Goal: Transaction & Acquisition: Purchase product/service

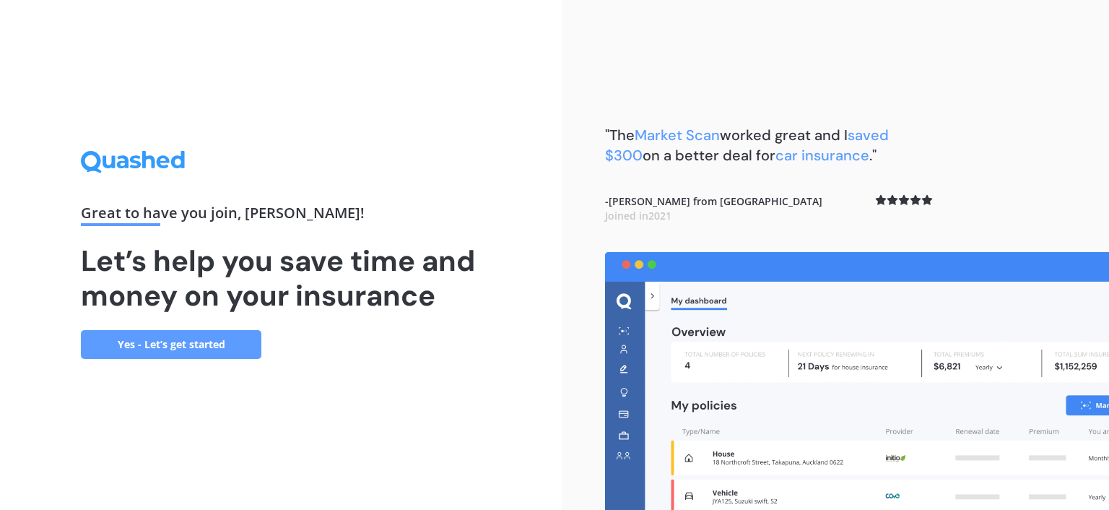
click at [130, 348] on link "Yes - Let’s get started" at bounding box center [171, 344] width 181 height 29
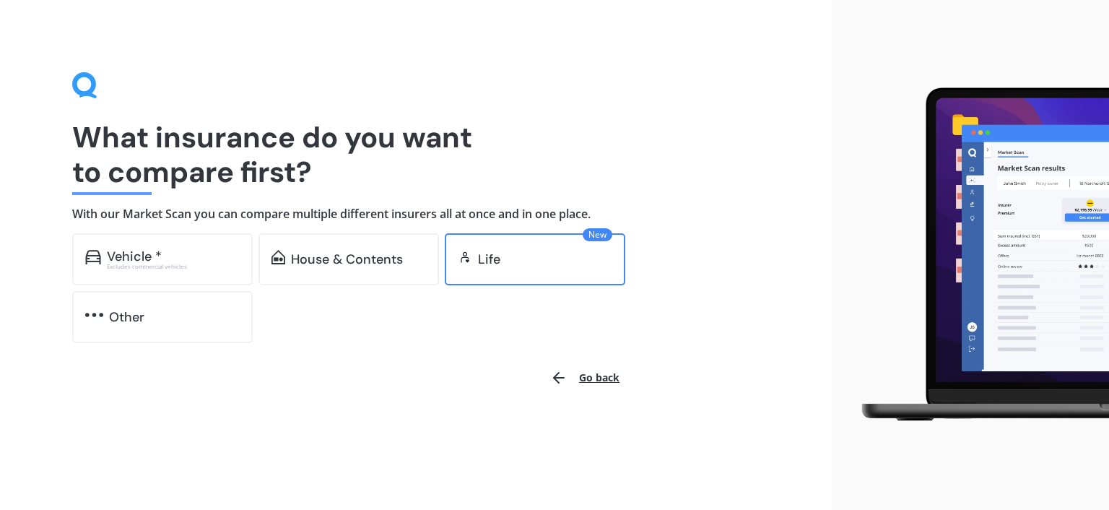
click at [516, 271] on div "New Life" at bounding box center [535, 259] width 181 height 52
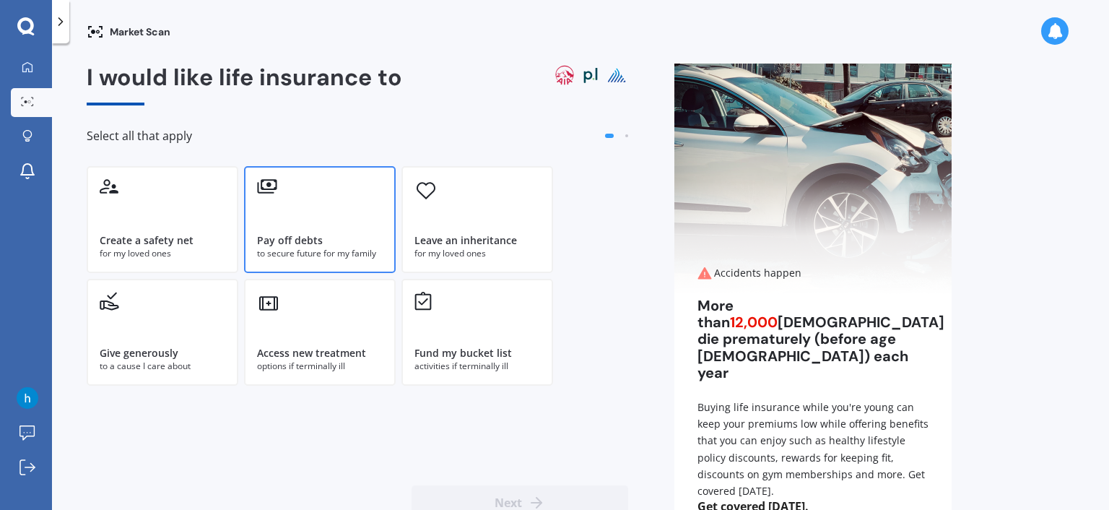
click at [300, 229] on div "Pay off debts to secure future for my family" at bounding box center [320, 219] width 152 height 107
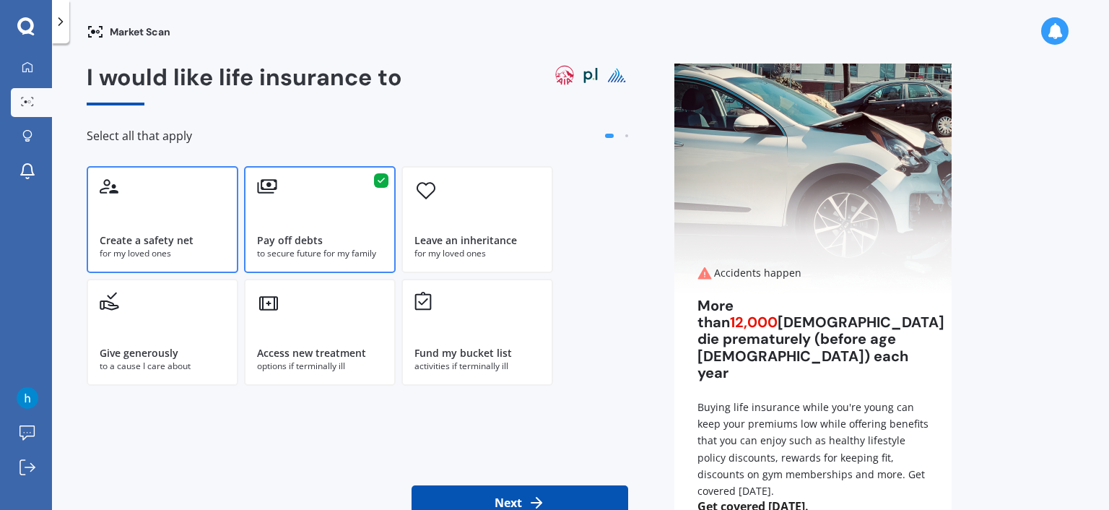
click at [183, 256] on div "for my loved ones" at bounding box center [163, 253] width 126 height 13
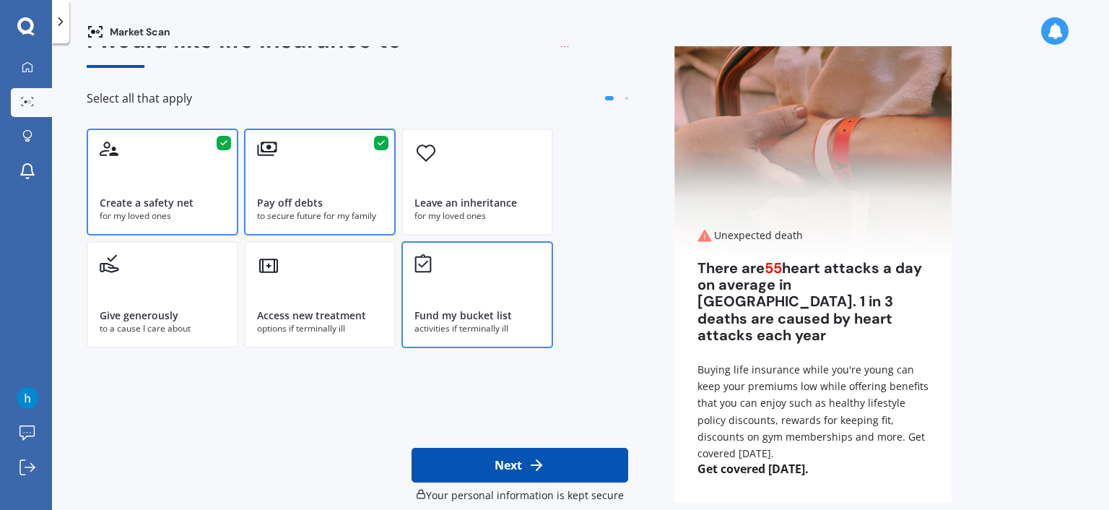
scroll to position [56, 0]
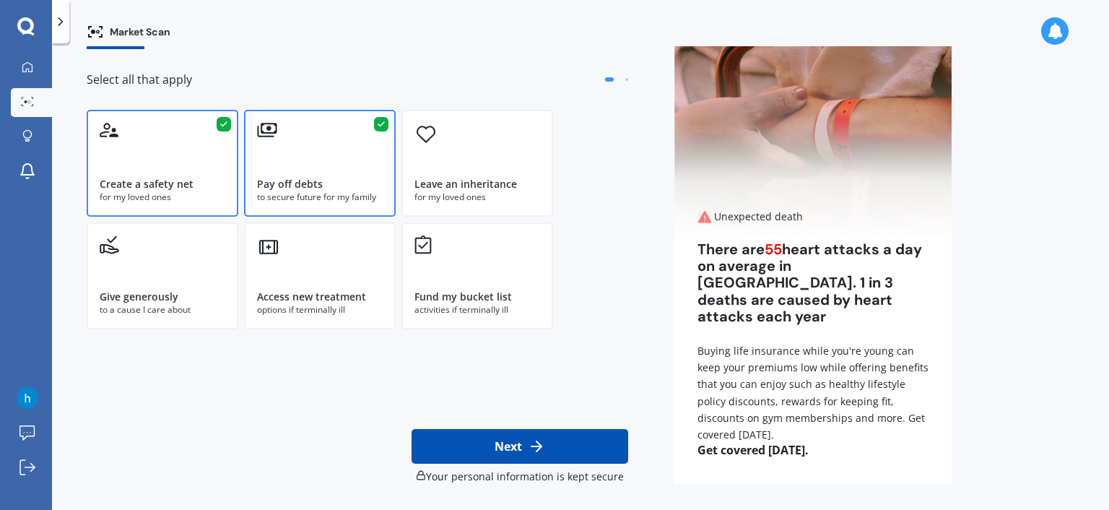
click at [523, 460] on button "Next" at bounding box center [520, 446] width 217 height 35
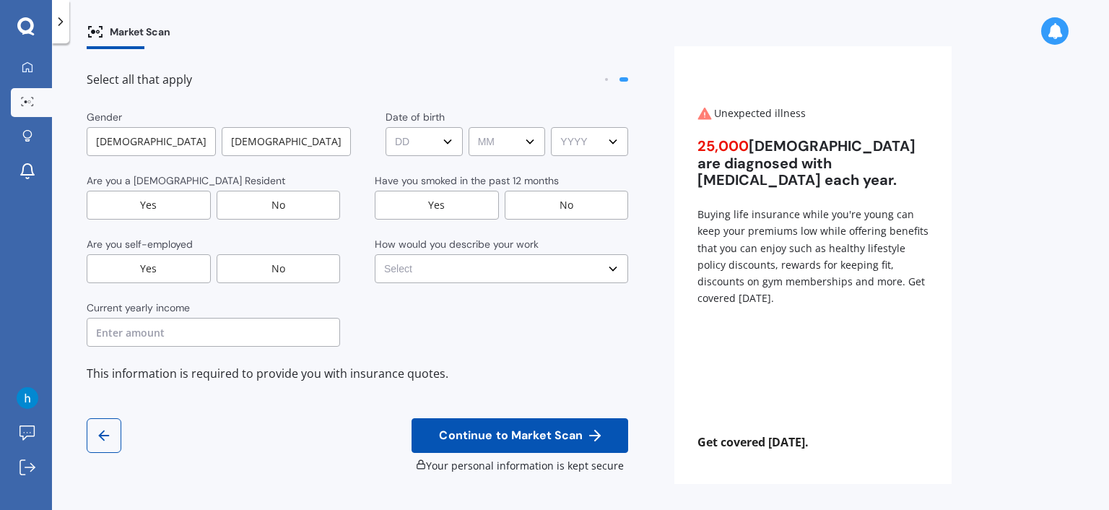
scroll to position [0, 0]
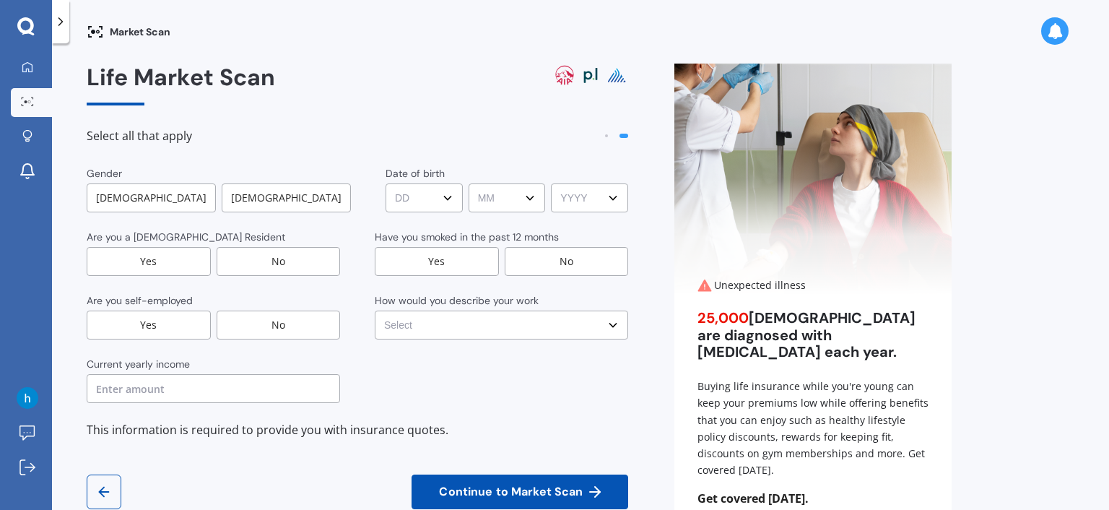
click at [250, 199] on div "[DEMOGRAPHIC_DATA]" at bounding box center [286, 197] width 129 height 29
click at [174, 262] on div "Yes" at bounding box center [149, 261] width 124 height 29
click at [232, 323] on div "No" at bounding box center [279, 325] width 124 height 29
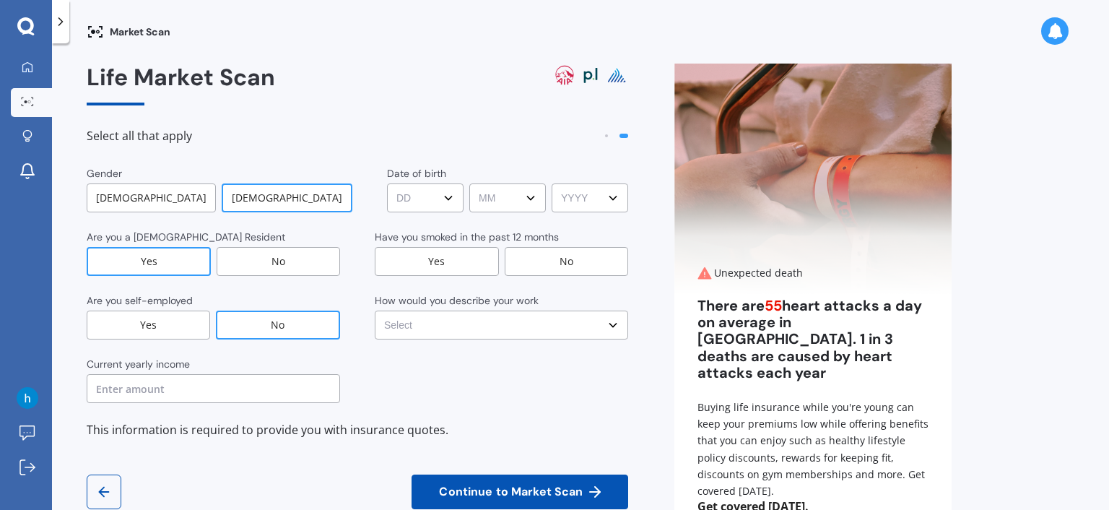
click at [187, 404] on div "Gender [DEMOGRAPHIC_DATA] [DEMOGRAPHIC_DATA] Date of birth DD DD 01 02 03 04 05…" at bounding box center [358, 303] width 542 height 274
click at [194, 386] on input "text" at bounding box center [214, 388] width 254 height 29
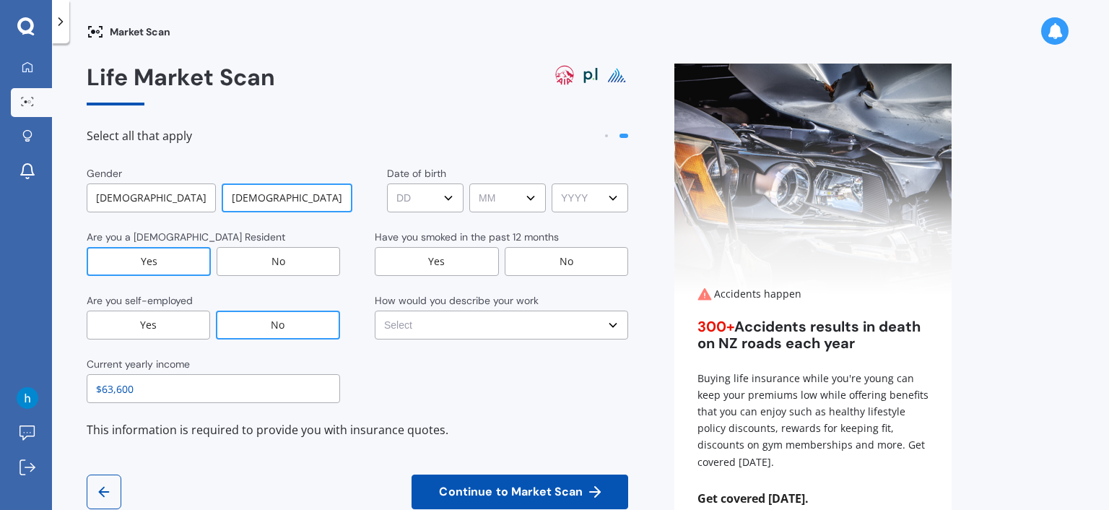
type input "$63,600"
click at [443, 196] on select "DD DD 01 02 03 04 05 06 07 08 09 10 11 12 13 14 15 16 17 18 19 20 21 22 23 24 2…" at bounding box center [425, 197] width 77 height 29
select select "02"
click at [387, 183] on select "DD DD 01 02 03 04 05 06 07 08 09 10 11 12 13 14 15 16 17 18 19 20 21 22 23 24 2…" at bounding box center [425, 197] width 77 height 29
click at [475, 194] on select "MM MM 01 02 03 04 05 06 07 08 09 10 11 12" at bounding box center [507, 197] width 77 height 29
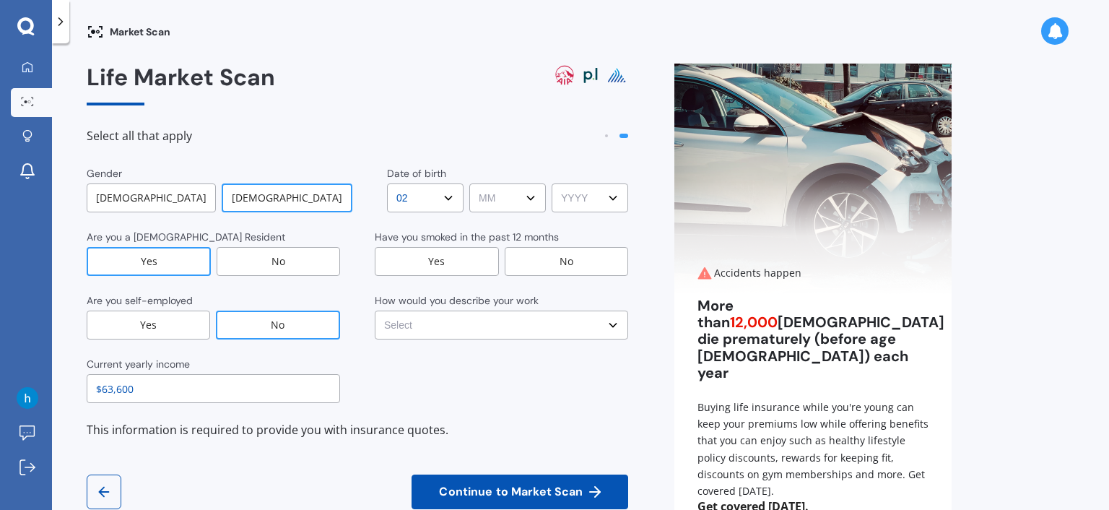
select select "03"
click at [469, 183] on select "MM MM 01 02 03 04 05 06 07 08 09 10 11 12" at bounding box center [507, 197] width 77 height 29
click at [606, 178] on div "Date of birth DD DD 01 02 03 04 05 06 07 08 09 10 11 12 13 14 15 16 17 18 19 20…" at bounding box center [507, 189] width 241 height 46
click at [594, 200] on select "YYYY YYYY 2009 2008 2007 2006 2005 2004 2003 2002 2001 2000 1999 1998 1997 1996…" at bounding box center [590, 197] width 77 height 29
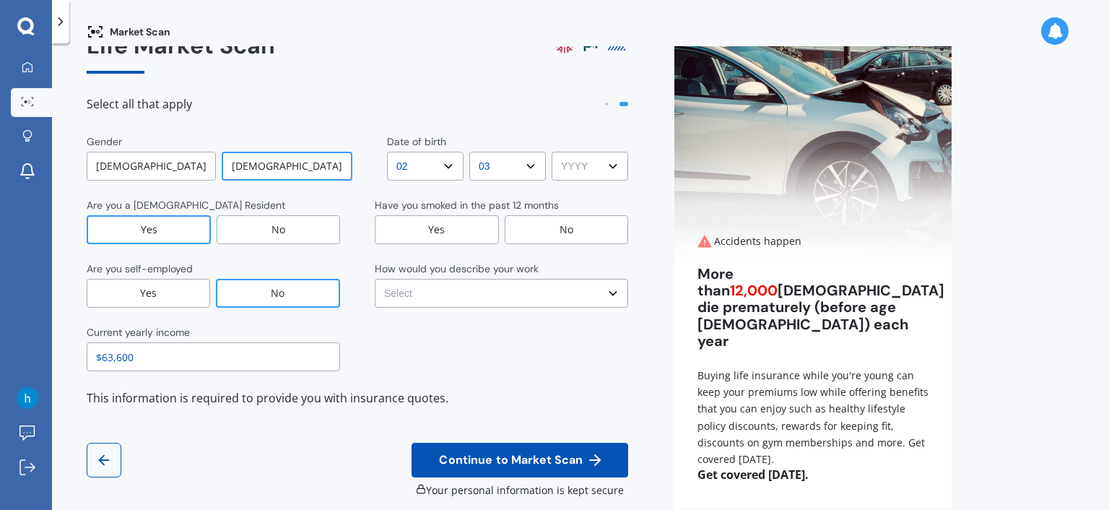
scroll to position [56, 0]
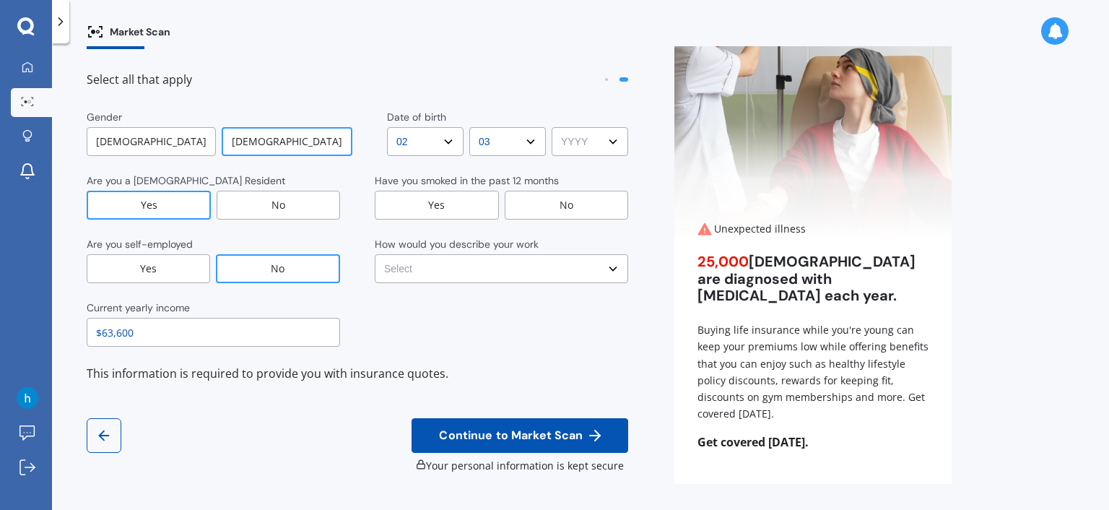
click at [586, 136] on select "YYYY YYYY 2009 2008 2007 2006 2005 2004 2003 2002 2001 2000 1999 1998 1997 1996…" at bounding box center [590, 141] width 77 height 29
select select "1992"
click at [552, 127] on select "YYYY YYYY 2009 2008 2007 2006 2005 2004 2003 2002 2001 2000 1999 1998 1997 1996…" at bounding box center [590, 141] width 77 height 29
click at [569, 207] on div "No" at bounding box center [567, 205] width 124 height 29
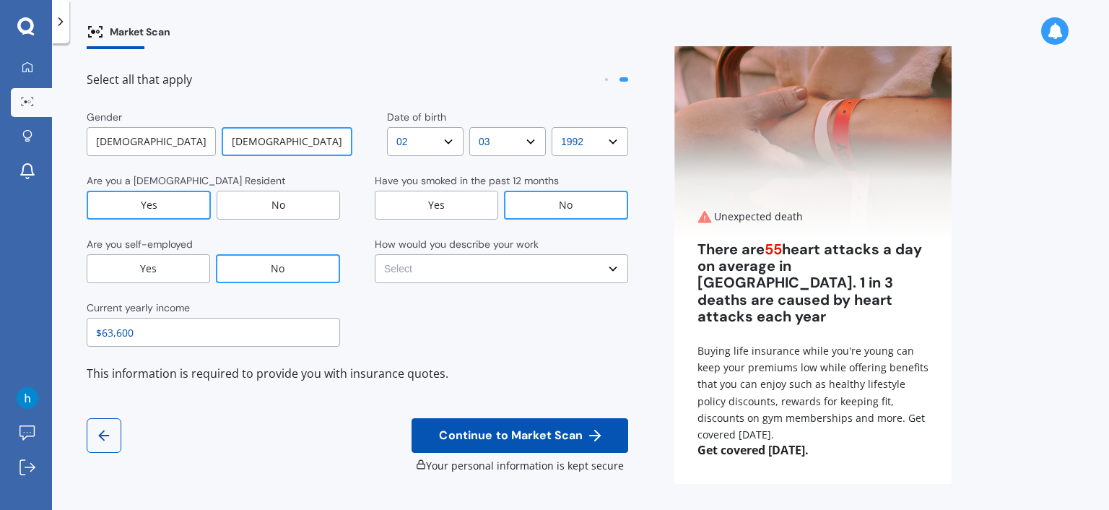
click at [550, 261] on select "Select No manual work e.g. lawyer, consultant, engineer Light manual work [PERS…" at bounding box center [502, 268] width 254 height 29
select select "No manual work e.g. lawyer, consultant, engineer"
click at [375, 254] on select "Select No manual work e.g. lawyer, consultant, engineer Light manual work [PERS…" at bounding box center [502, 268] width 254 height 29
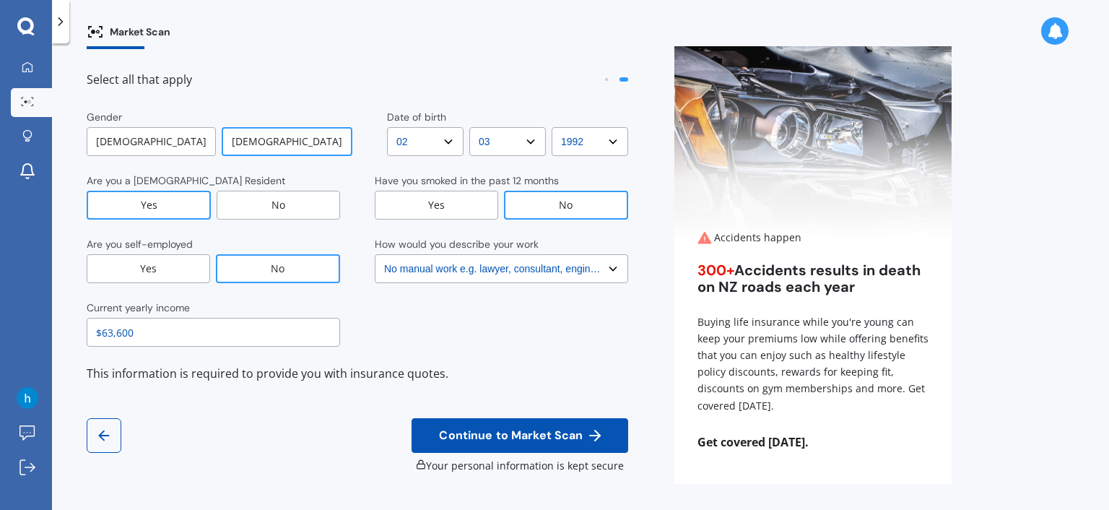
click at [441, 441] on span "Continue to Market Scan" at bounding box center [511, 436] width 150 height 14
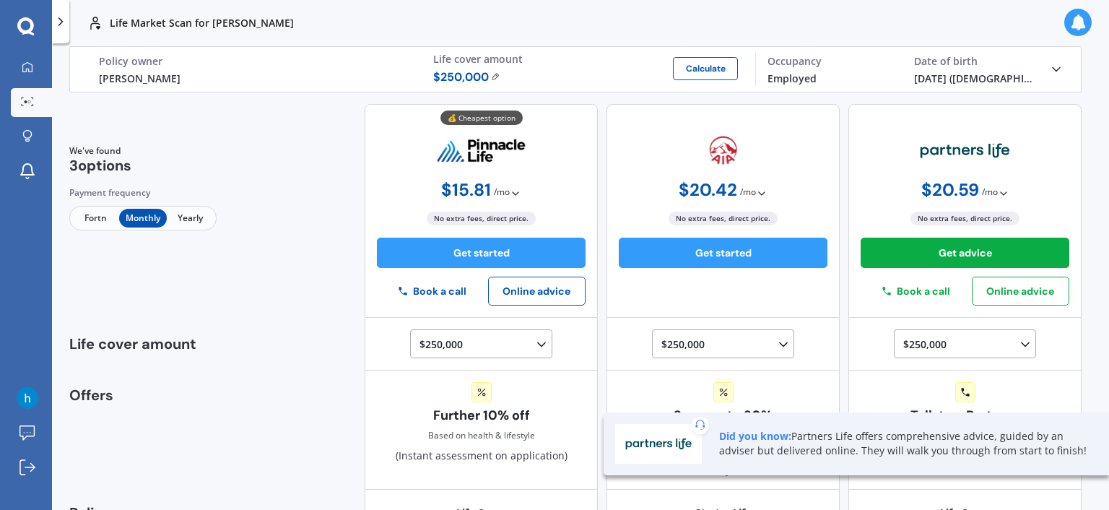
click at [101, 222] on span "Fortn" at bounding box center [95, 218] width 47 height 19
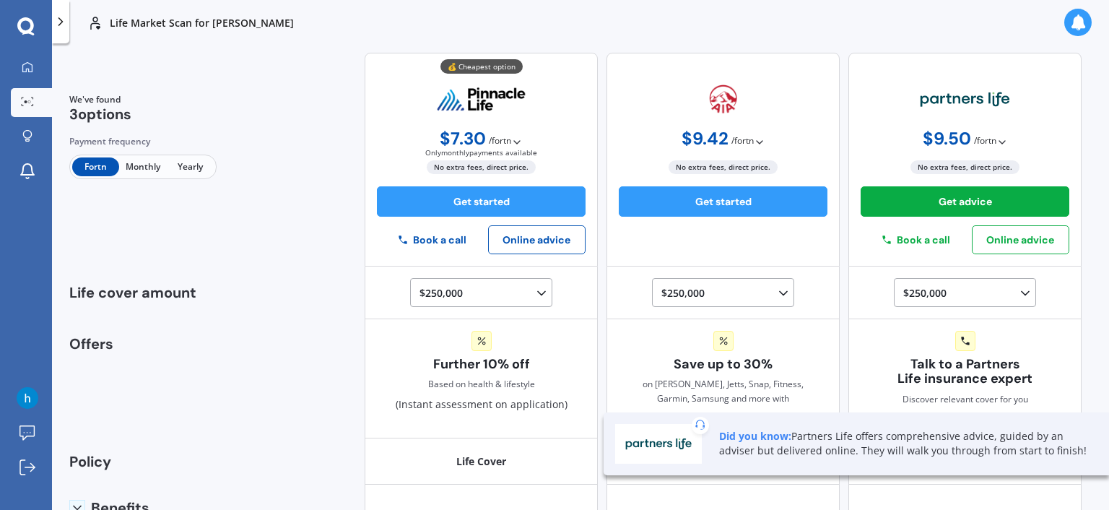
scroll to position [72, 0]
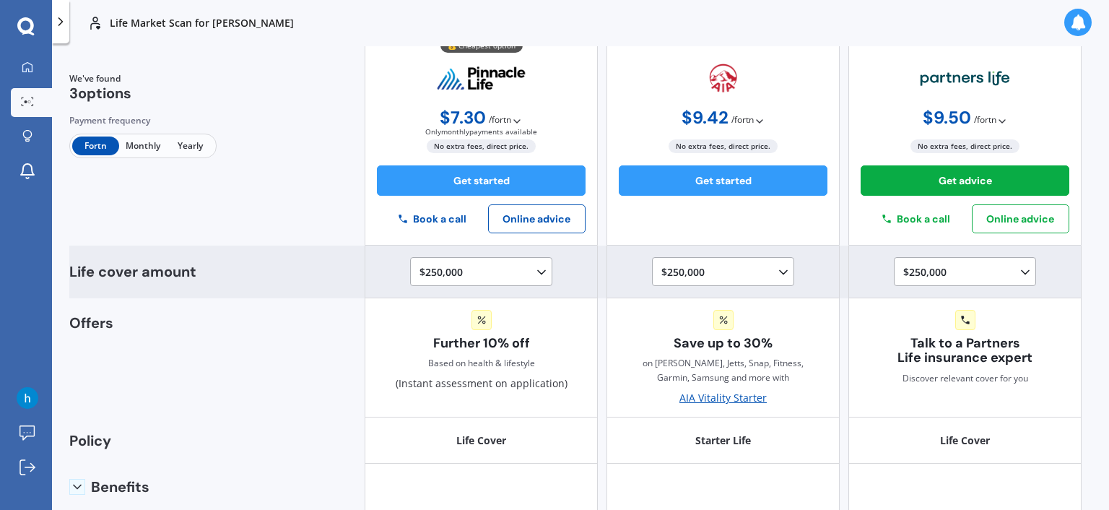
drag, startPoint x: 480, startPoint y: 178, endPoint x: 336, endPoint y: 276, distance: 173.7
click at [336, 276] on div "Life cover amount $250,000 $100,000 $150,000 $200,000 $250,000 $300,000 $350,00…" at bounding box center [575, 272] width 1013 height 53
click at [472, 261] on div "$250,000 $100,000 $150,000 $200,000 $250,000 $300,000 $350,000 $400,000 $500,00…" at bounding box center [481, 271] width 142 height 29
click at [493, 275] on div "$250,000 $100,000 $150,000 $200,000 $250,000 $300,000 $350,000 $400,000 $500,00…" at bounding box center [484, 272] width 129 height 17
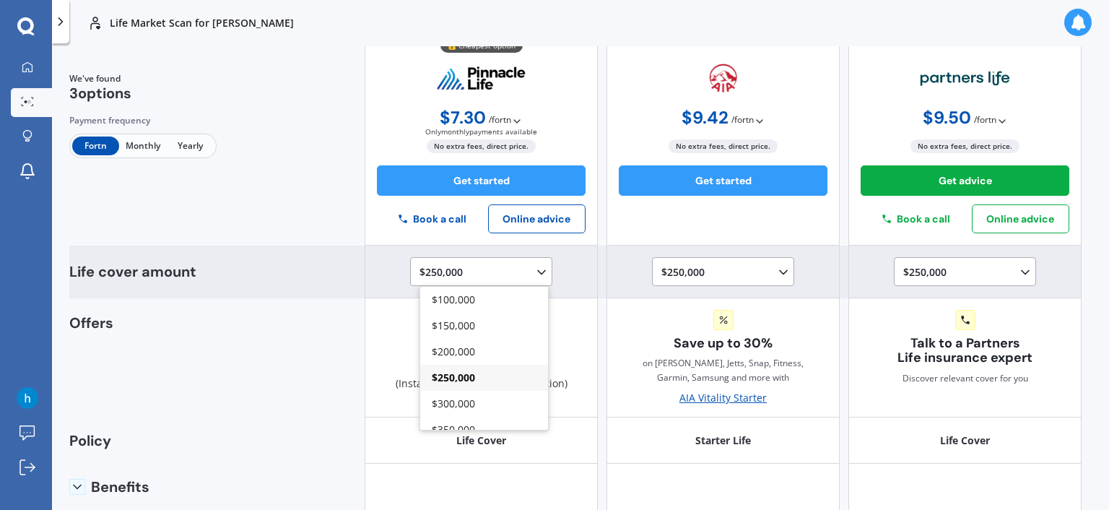
click at [493, 275] on div "$250,000 $100,000 $150,000 $200,000 $250,000 $300,000 $350,000 $400,000 $500,00…" at bounding box center [484, 272] width 129 height 17
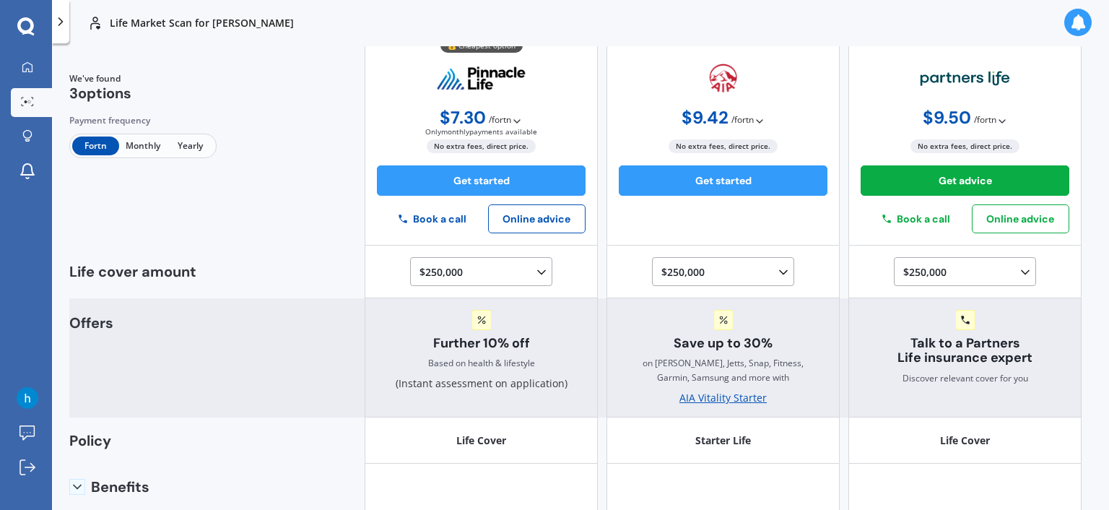
click at [255, 386] on div "Offers Further 10% off Based on health & lifestyle (Instant assessment on appli…" at bounding box center [575, 358] width 1013 height 120
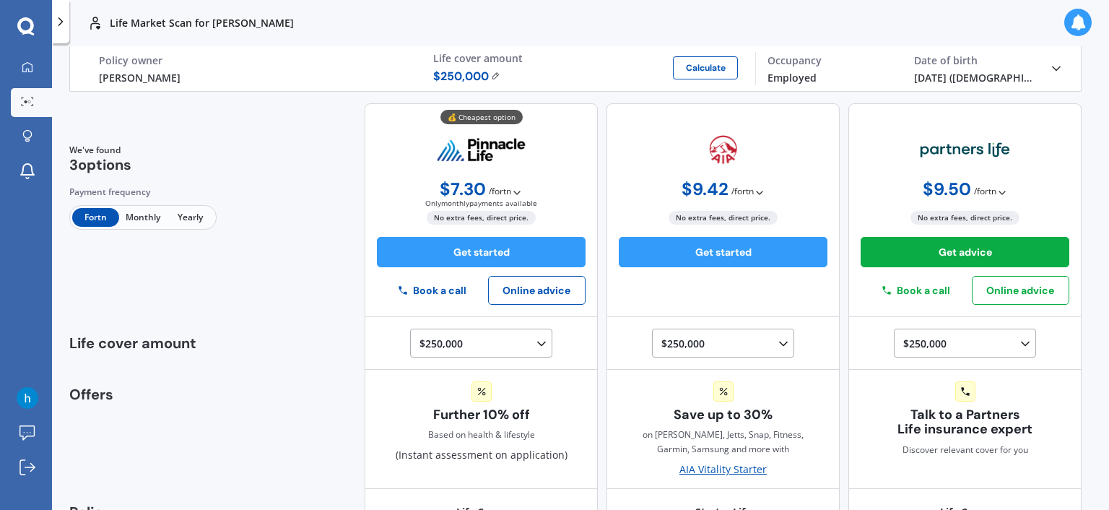
scroll to position [0, 0]
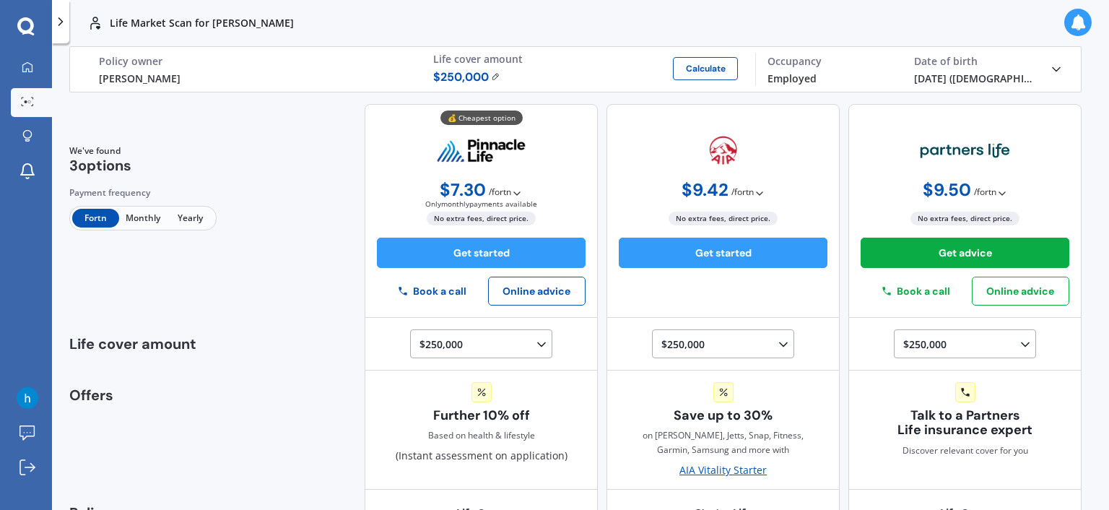
drag, startPoint x: 987, startPoint y: 173, endPoint x: 1034, endPoint y: 158, distance: 49.1
click at [1034, 158] on div "$ 9.50 / fortn Only monthly payments available $ 246.98 / yr $ 20.59 / mo $ 9.5…" at bounding box center [965, 211] width 233 height 214
click at [494, 192] on span "/ fortn" at bounding box center [500, 192] width 22 height 14
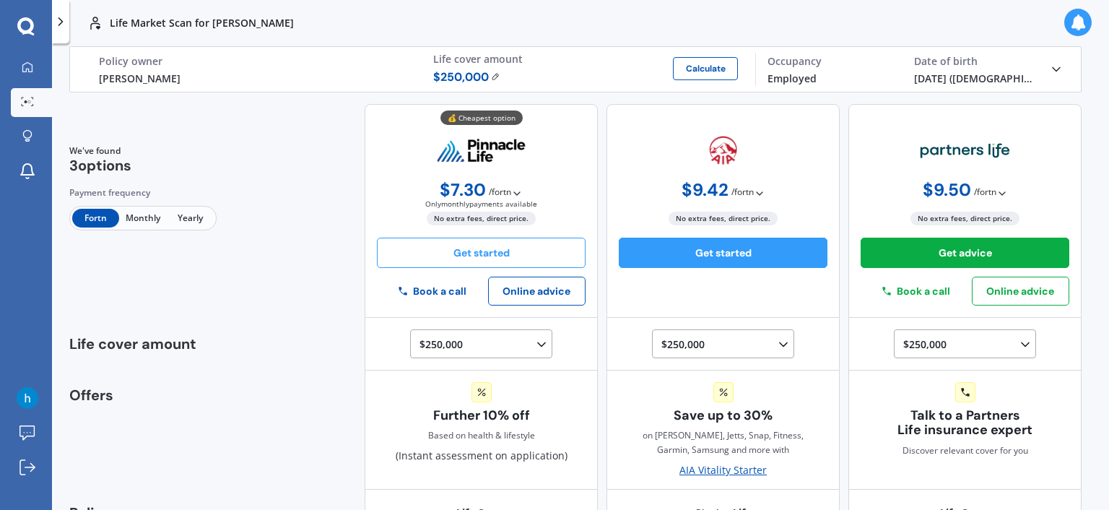
click at [497, 261] on button "Get started" at bounding box center [481, 253] width 209 height 30
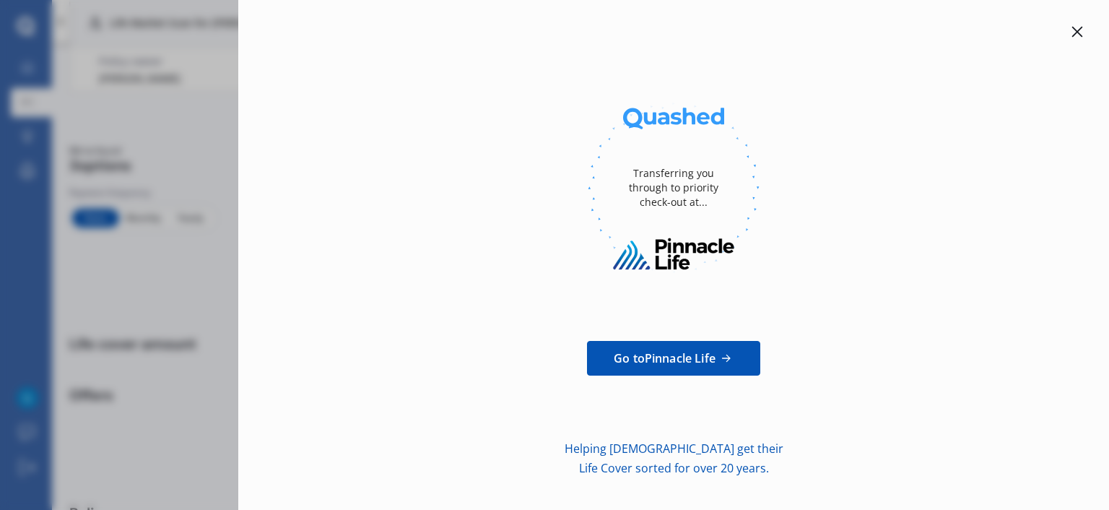
click at [1074, 33] on icon at bounding box center [1078, 32] width 12 height 12
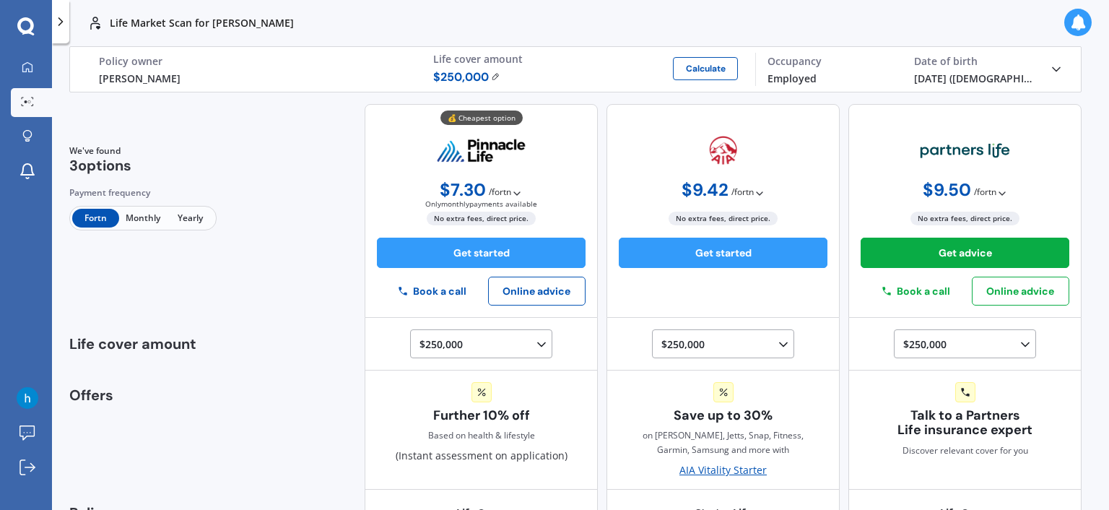
click at [485, 74] on span "$ 250,000" at bounding box center [466, 77] width 67 height 17
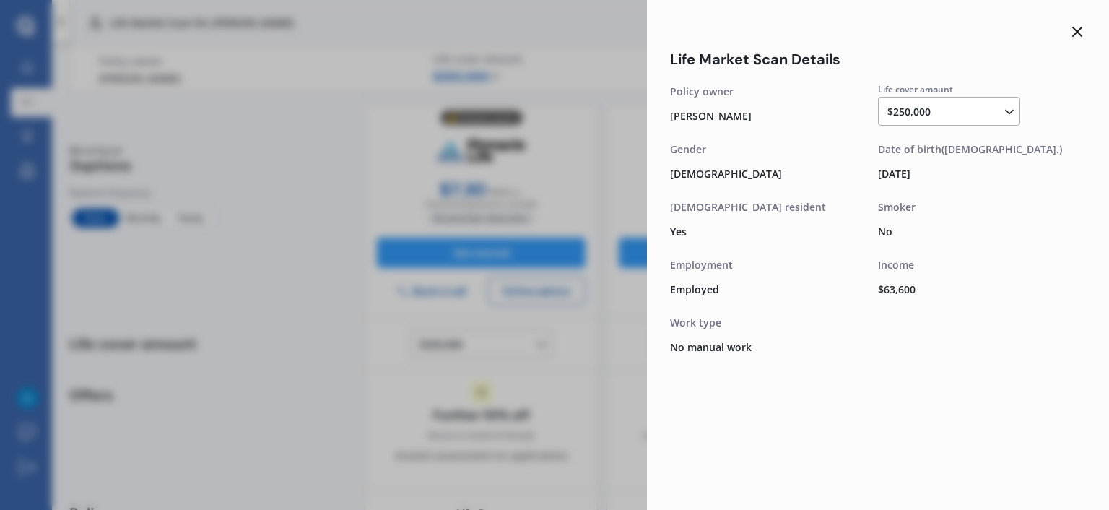
click at [1081, 30] on icon at bounding box center [1077, 31] width 17 height 17
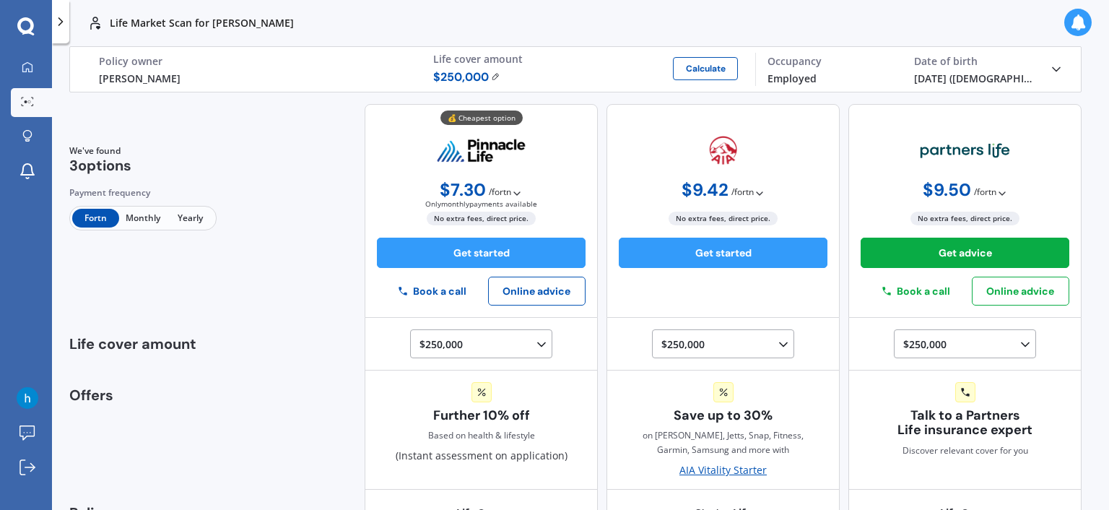
drag, startPoint x: 936, startPoint y: 160, endPoint x: 945, endPoint y: 131, distance: 29.7
click at [945, 131] on div "$ 9.50 / fortn Only monthly payments available $ 246.98 / yr $ 20.59 / mo $ 9.5…" at bounding box center [965, 211] width 233 height 214
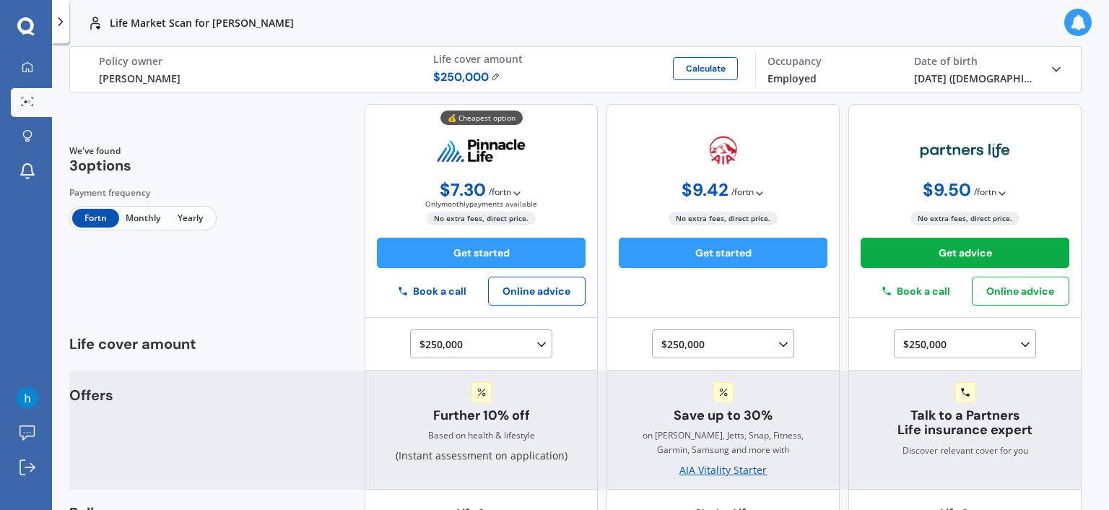
click at [698, 473] on div "AIA Vitality Starter" at bounding box center [723, 470] width 87 height 14
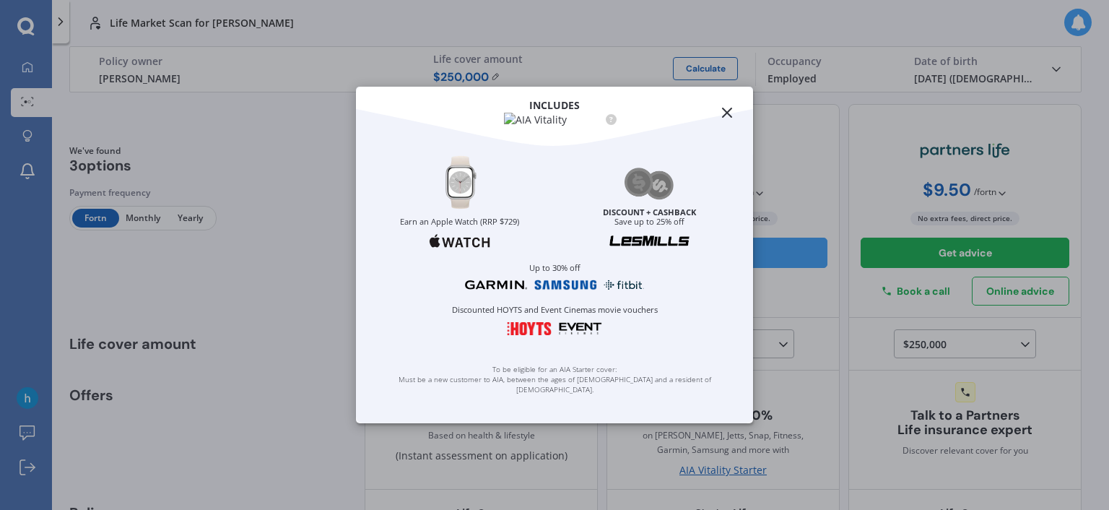
click at [714, 108] on div "INCLUDES ?" at bounding box center [554, 107] width 397 height 40
click at [725, 108] on icon at bounding box center [727, 112] width 17 height 17
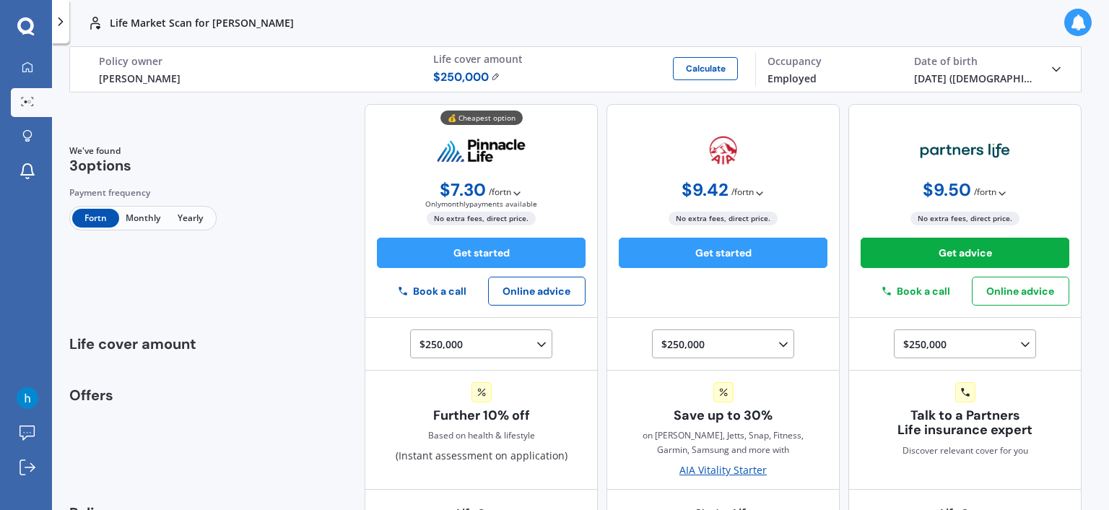
click at [656, 69] on div "$ 250,000 Calculate" at bounding box center [588, 77] width 311 height 17
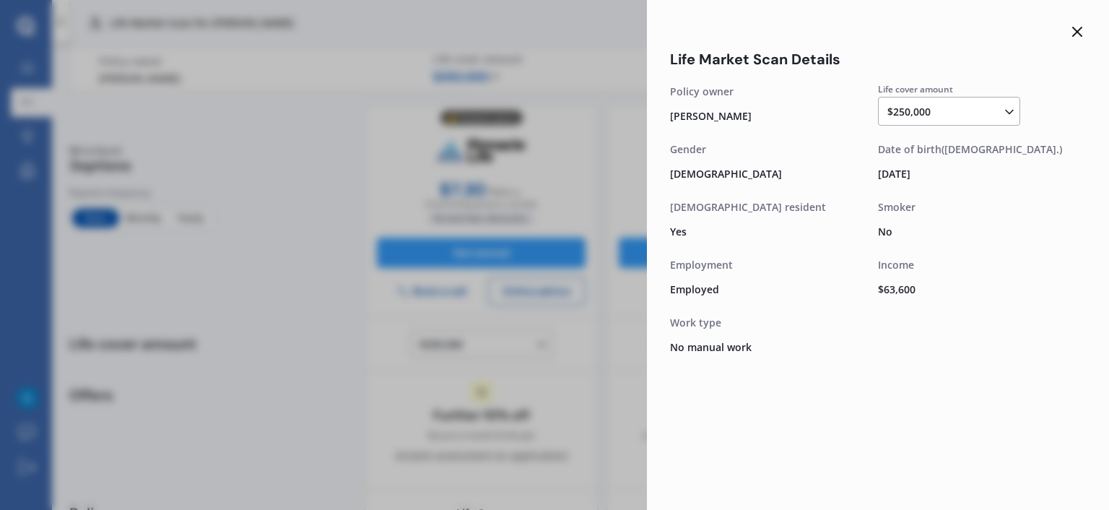
click at [1086, 33] on div "Life Market Scan Details Life cover amount $250,000 $100,000 $150,000 $200,000 …" at bounding box center [878, 255] width 462 height 510
click at [1089, 34] on div "Life Market Scan Details Life cover amount $250,000 $100,000 $150,000 $200,000 …" at bounding box center [878, 255] width 462 height 510
click at [1075, 30] on line at bounding box center [1077, 31] width 9 height 9
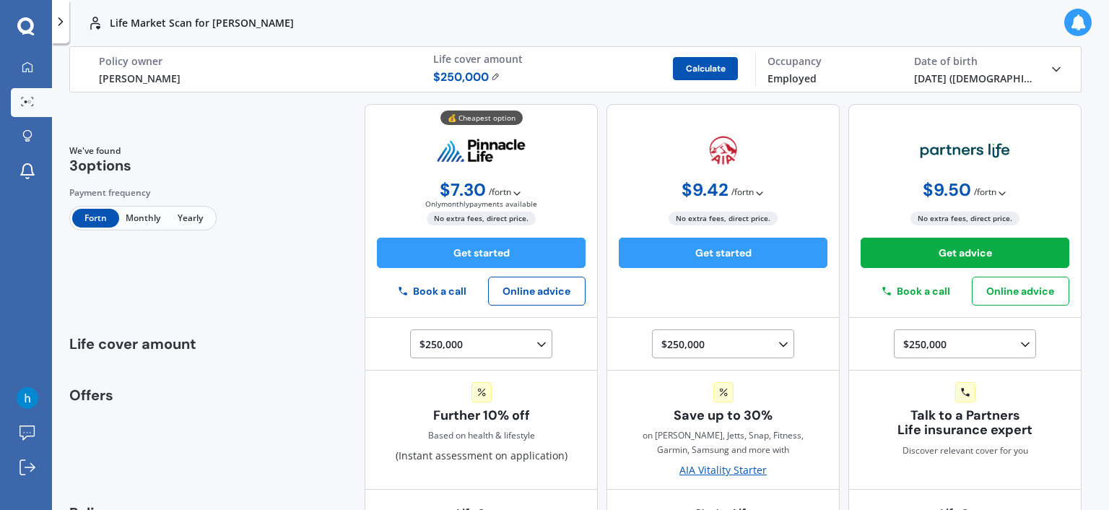
click at [690, 70] on button "Calculate" at bounding box center [705, 68] width 65 height 23
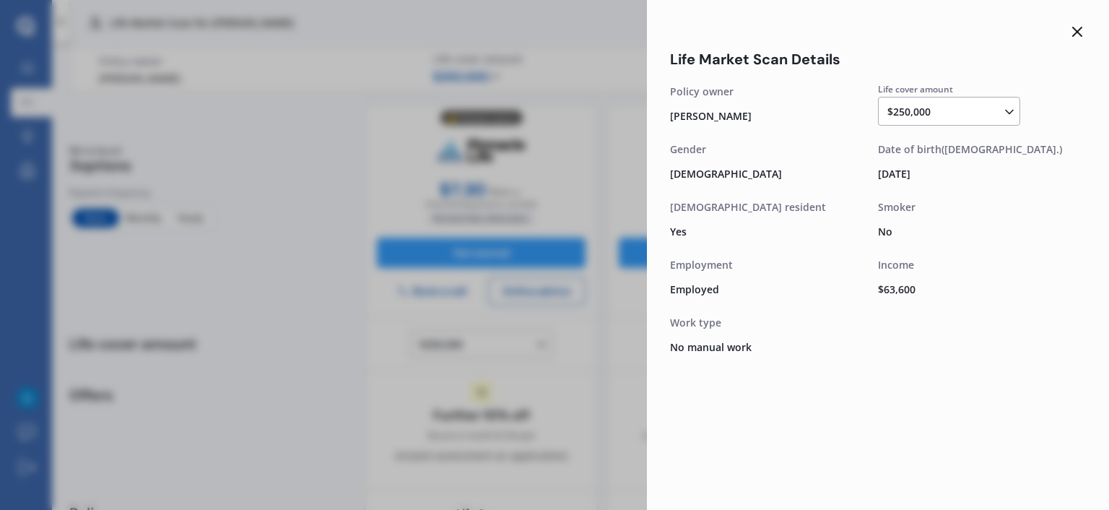
click at [869, 331] on div "Work type No manual work" at bounding box center [774, 338] width 208 height 46
click at [1078, 33] on line at bounding box center [1077, 31] width 9 height 9
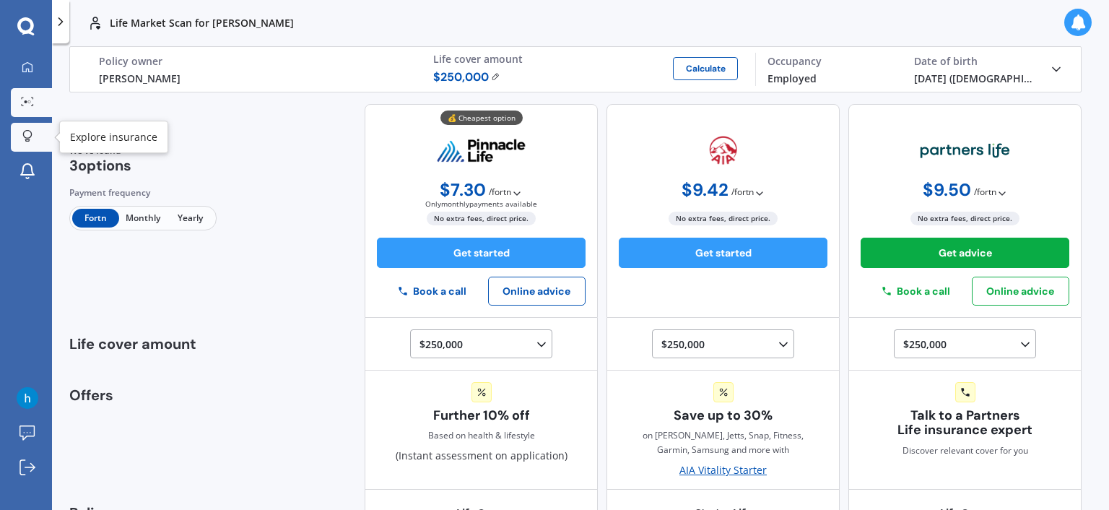
click at [34, 142] on div at bounding box center [28, 137] width 22 height 14
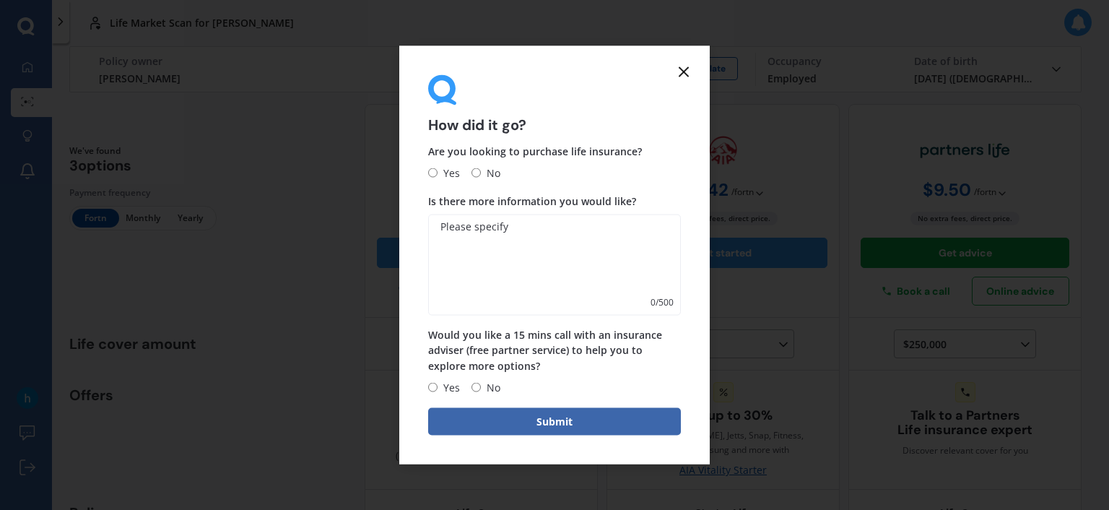
click at [696, 61] on form "How did it go? Are you looking to purchase life insurance? Yes No Is there more…" at bounding box center [554, 255] width 311 height 418
click at [688, 64] on icon at bounding box center [683, 72] width 17 height 17
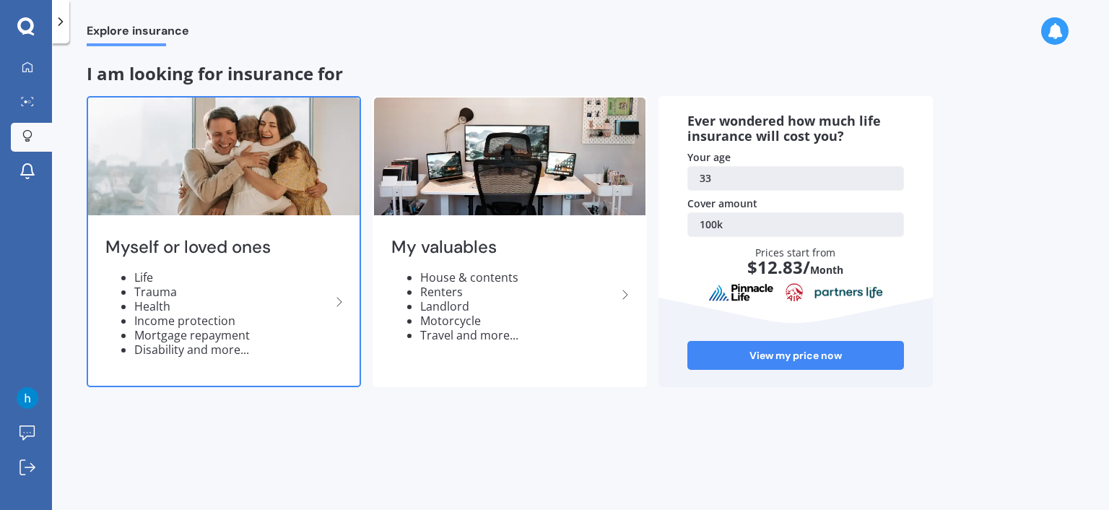
click at [308, 317] on li "Income protection" at bounding box center [232, 320] width 196 height 14
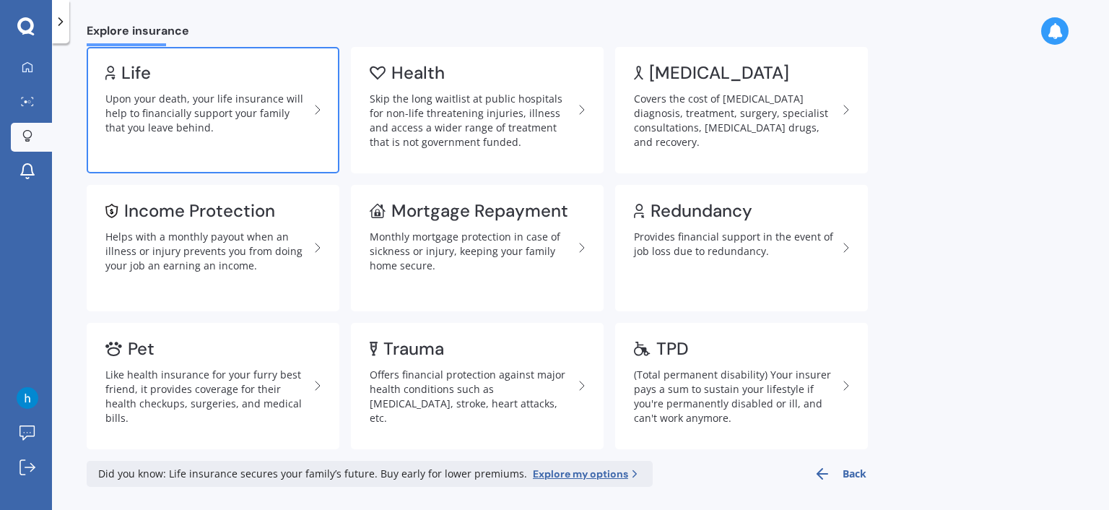
scroll to position [75, 0]
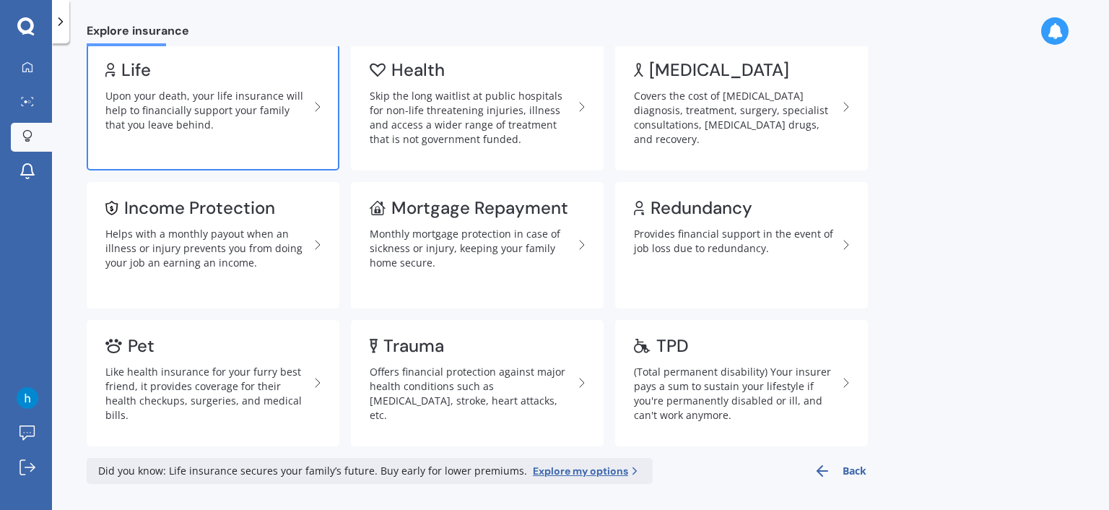
click at [173, 141] on link "Life Upon your death, your life insurance will help to financially support your…" at bounding box center [213, 107] width 253 height 126
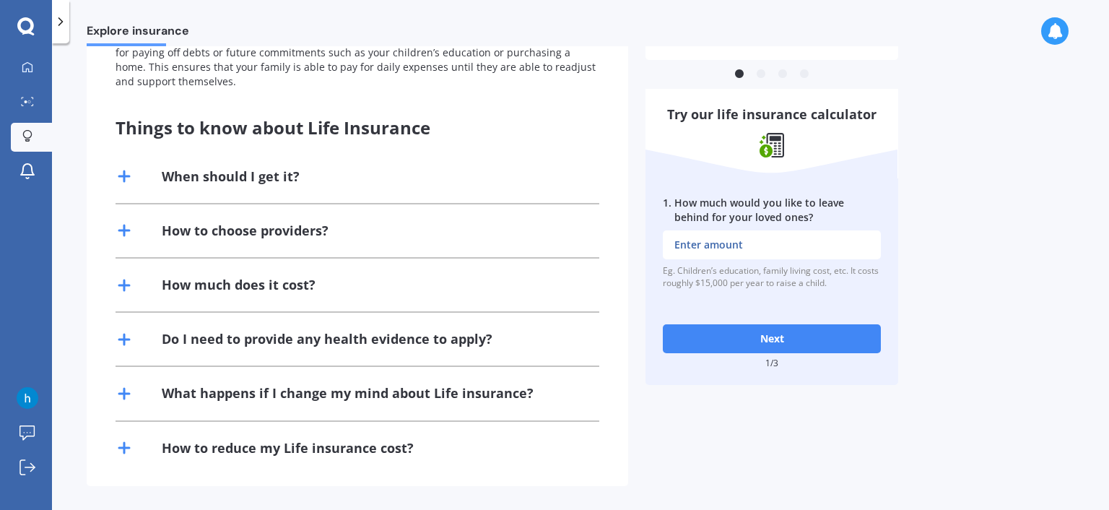
scroll to position [277, 0]
click at [30, 72] on icon at bounding box center [28, 67] width 12 height 12
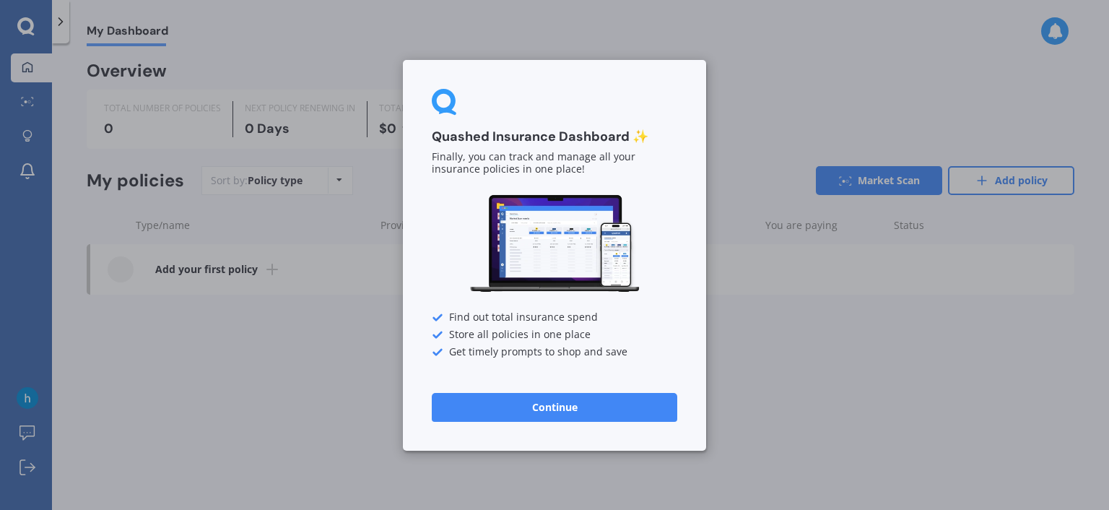
click at [500, 407] on button "Continue" at bounding box center [555, 406] width 246 height 29
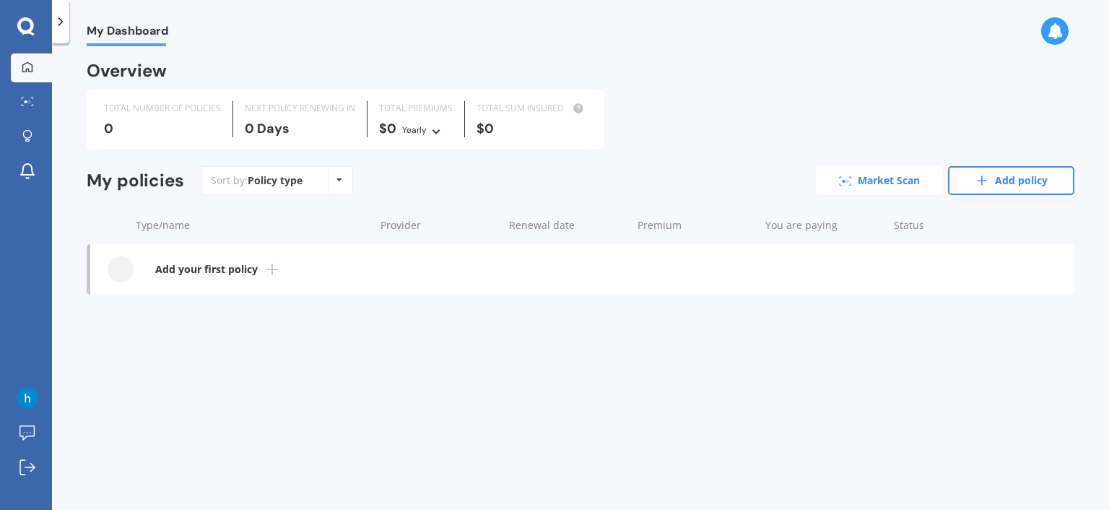
click at [873, 180] on link "Market Scan" at bounding box center [879, 180] width 126 height 29
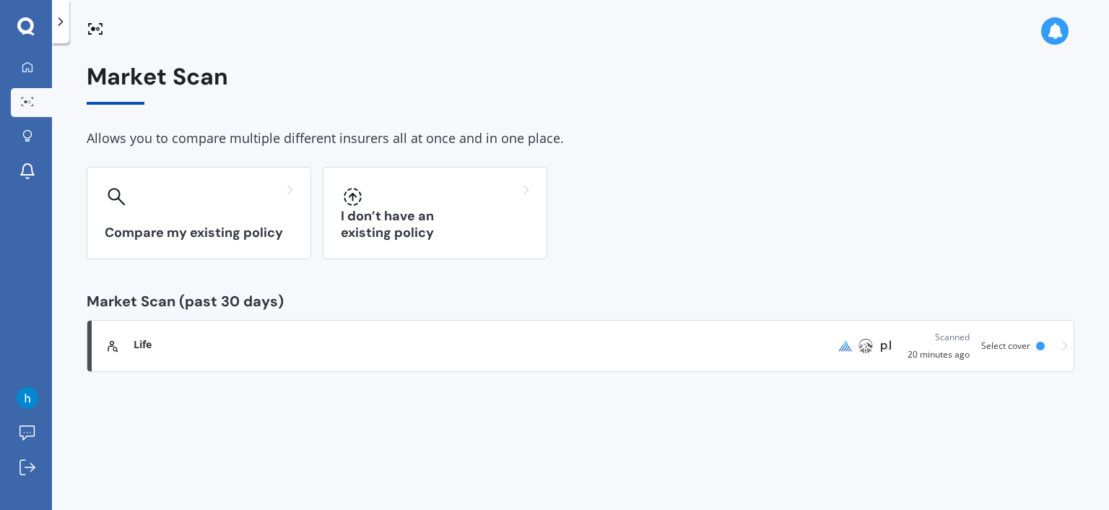
click at [335, 334] on div "Life Scanned 20 minutes ago Select cover" at bounding box center [580, 346] width 975 height 32
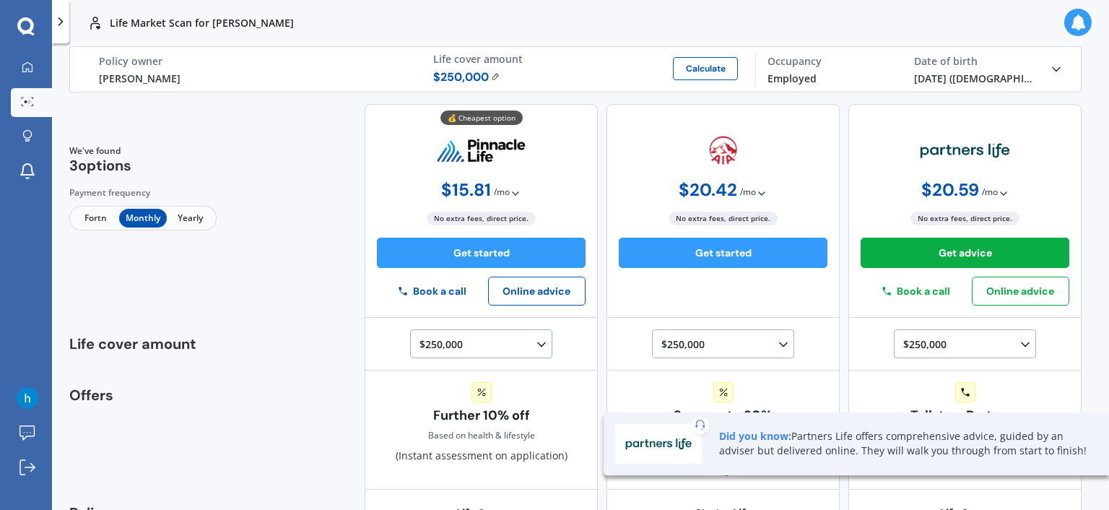
click at [999, 192] on icon at bounding box center [1004, 194] width 12 height 12
click at [939, 276] on b "$ 9.50 / fortn" at bounding box center [962, 274] width 56 height 14
